Goal: Information Seeking & Learning: Learn about a topic

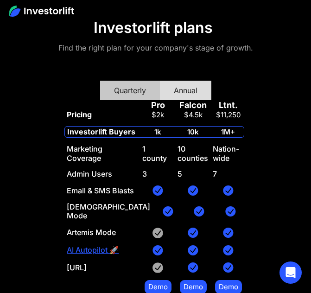
scroll to position [5471, 0]
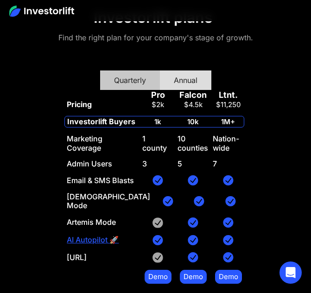
drag, startPoint x: 314, startPoint y: 175, endPoint x: 317, endPoint y: 269, distance: 93.8
click at [140, 75] on div "Quarterly" at bounding box center [130, 80] width 32 height 11
click at [198, 75] on div "Annual" at bounding box center [186, 80] width 24 height 11
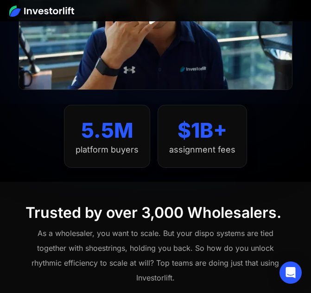
scroll to position [0, 0]
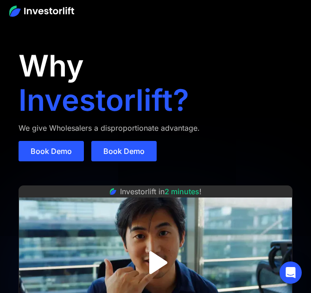
click at [33, 14] on img at bounding box center [41, 11] width 65 height 11
click at [25, 11] on img at bounding box center [41, 11] width 65 height 11
